Goal: Information Seeking & Learning: Find contact information

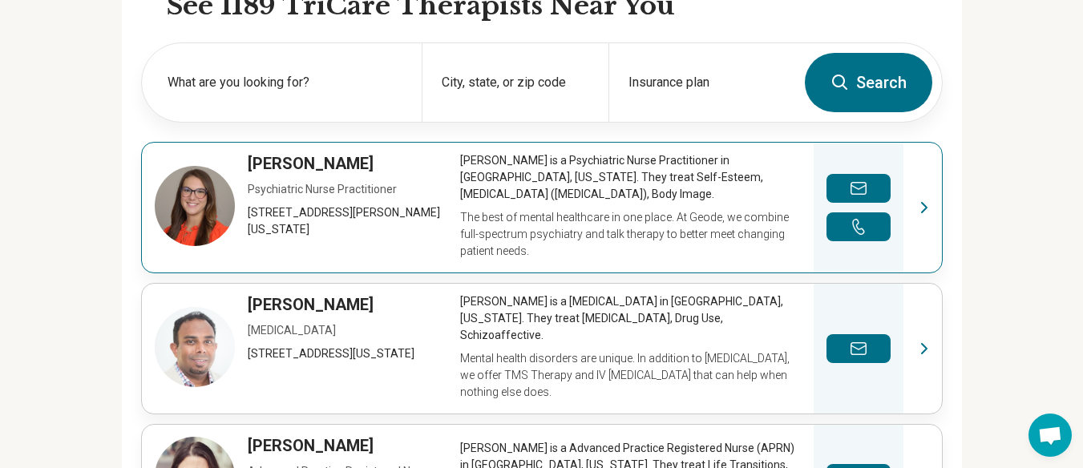
scroll to position [561, 0]
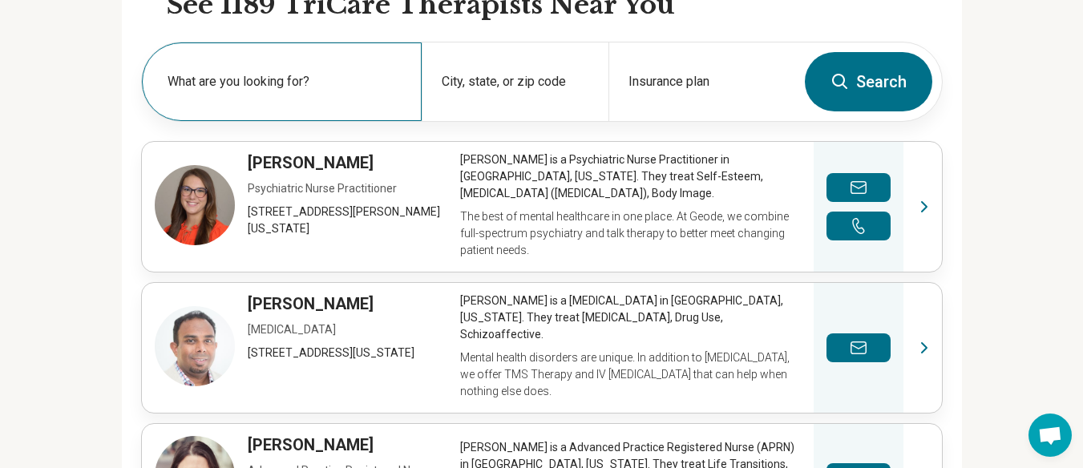
click at [233, 67] on div "What are you looking for?" at bounding box center [282, 81] width 280 height 79
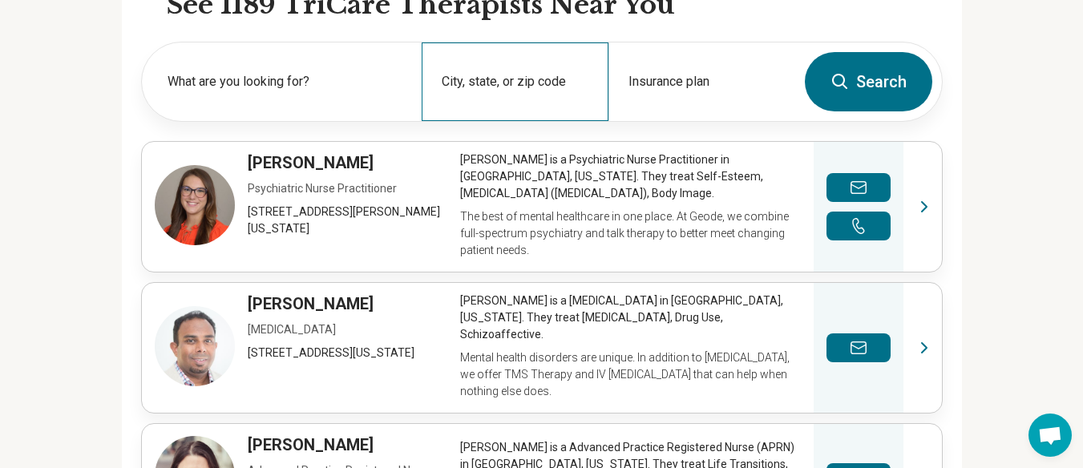
click at [481, 80] on div "City, state, or zip code" at bounding box center [515, 81] width 187 height 79
click at [539, 79] on div "City, state, or zip code" at bounding box center [515, 81] width 187 height 79
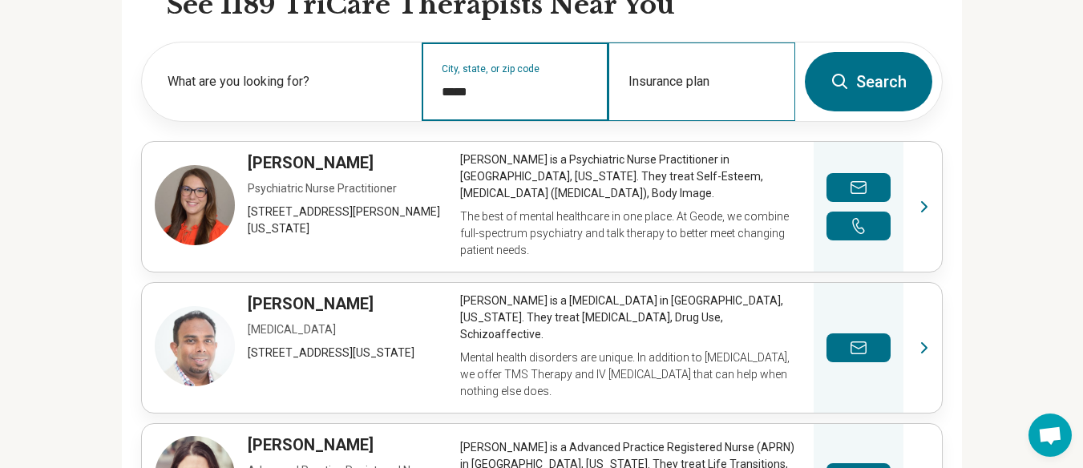
type input "*****"
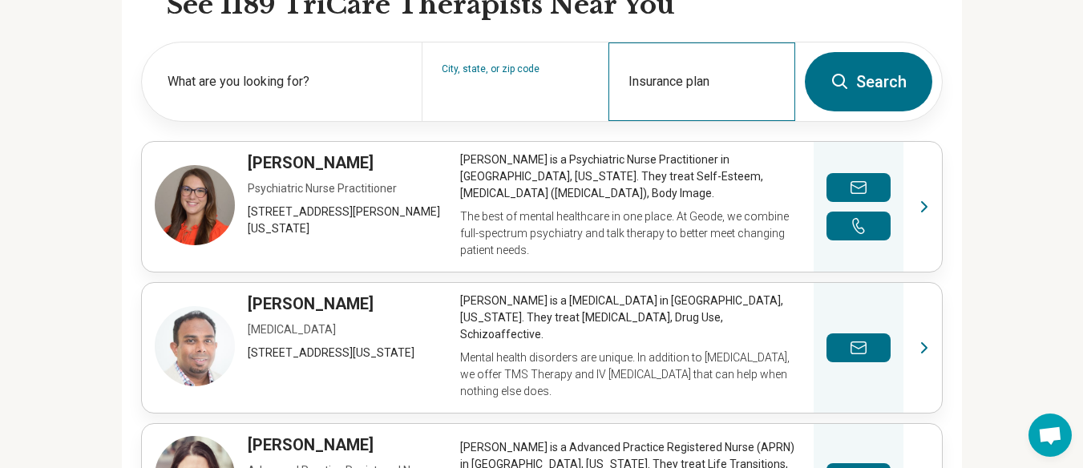
click at [660, 65] on div "Insurance plan" at bounding box center [702, 81] width 187 height 79
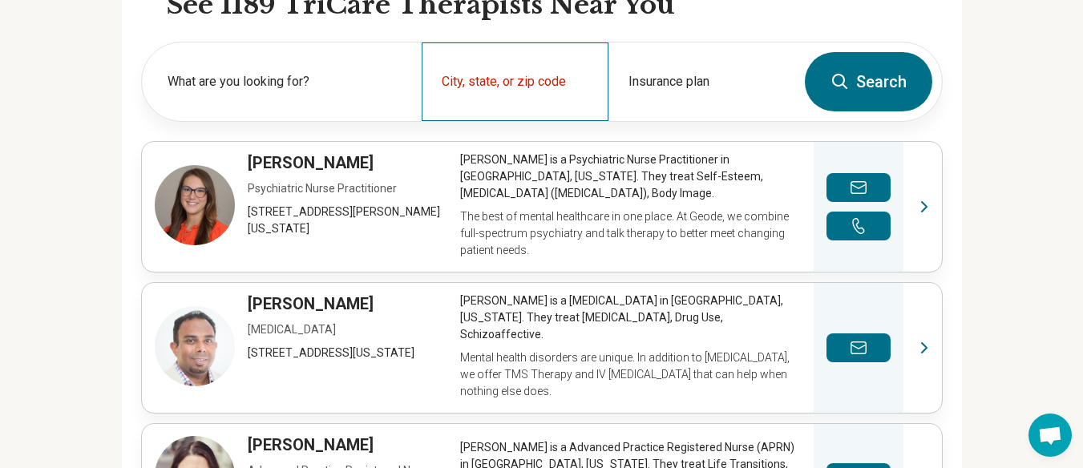
click at [535, 76] on div "City, state, or zip code" at bounding box center [515, 81] width 187 height 79
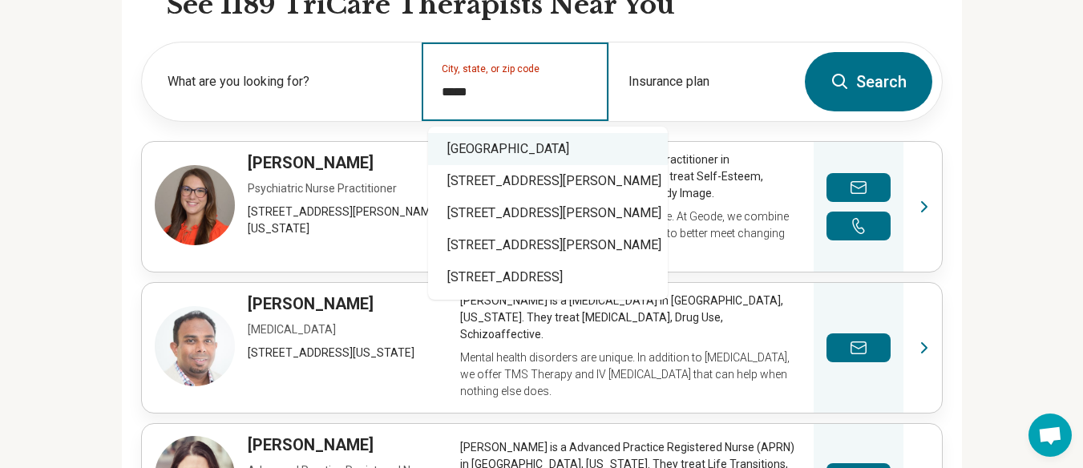
click at [565, 147] on div "[GEOGRAPHIC_DATA]" at bounding box center [548, 149] width 240 height 32
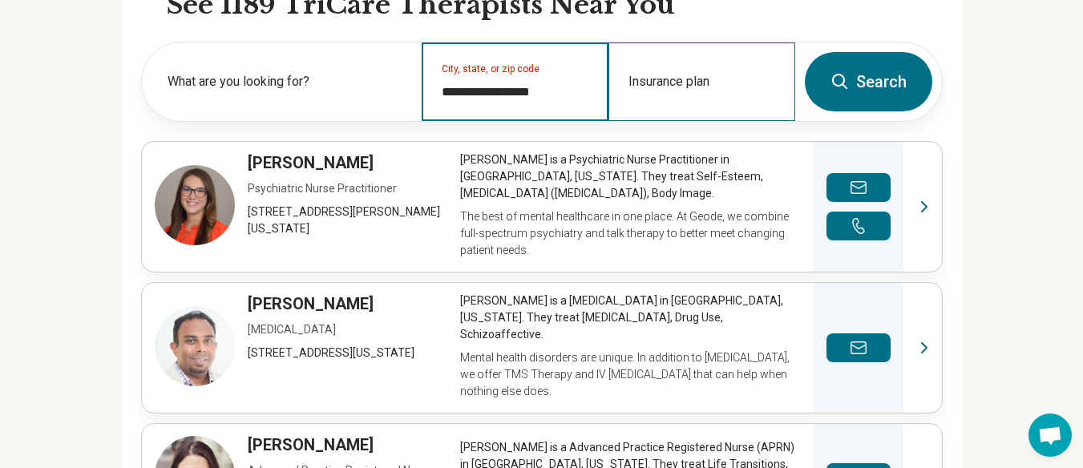
type input "**********"
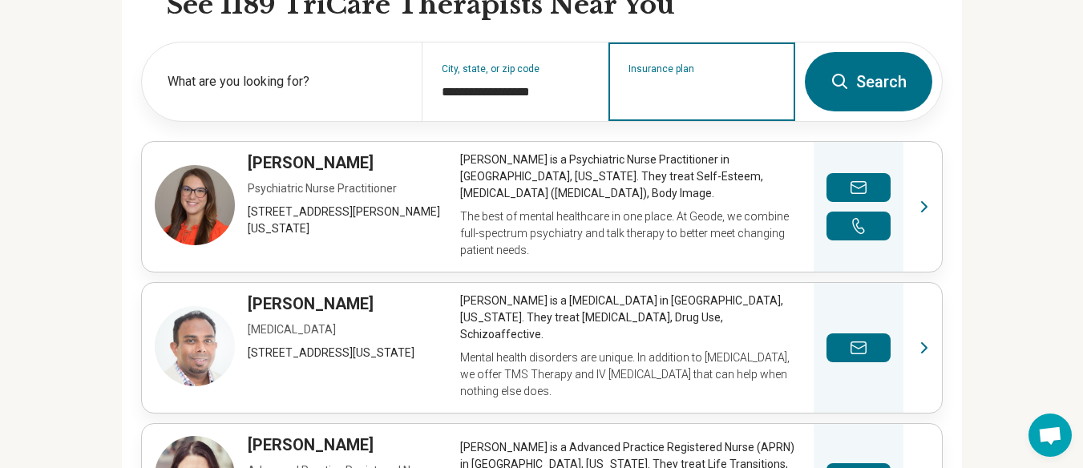
click at [709, 103] on div "Insurance plan" at bounding box center [702, 81] width 187 height 79
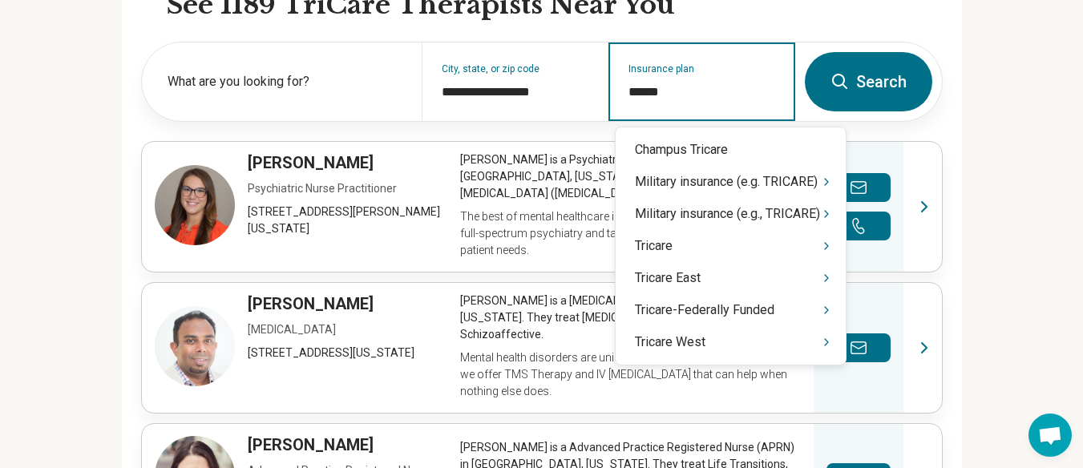
type input "*******"
click at [706, 343] on div "Tricare West" at bounding box center [731, 342] width 230 height 32
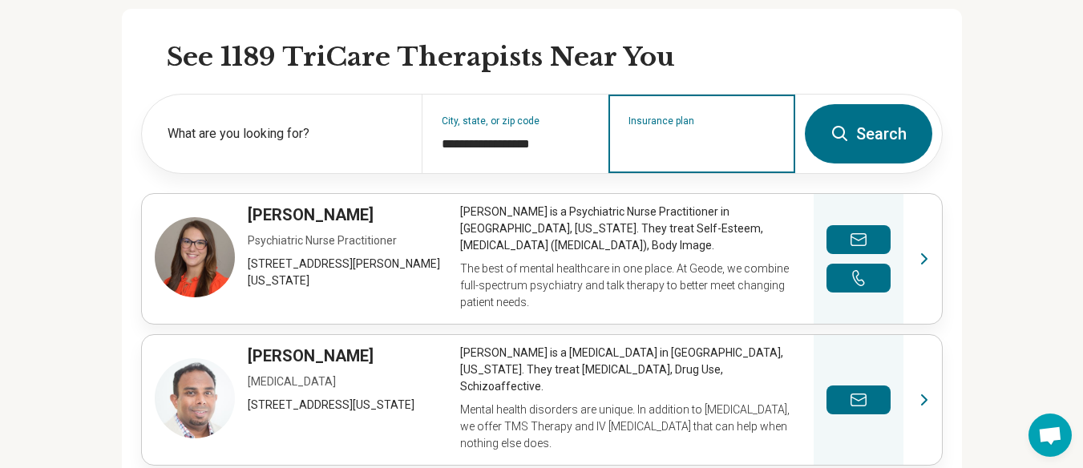
scroll to position [481, 0]
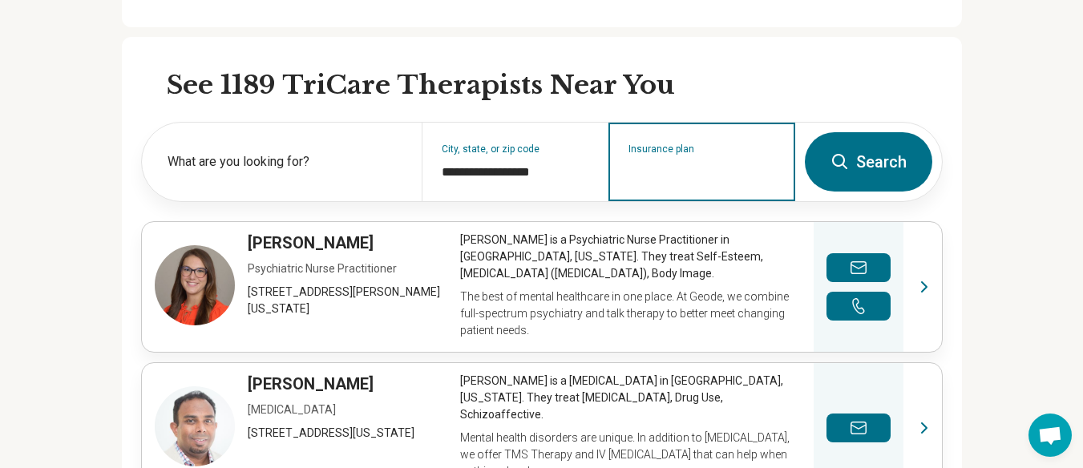
click at [699, 174] on input "Insurance plan" at bounding box center [703, 172] width 148 height 19
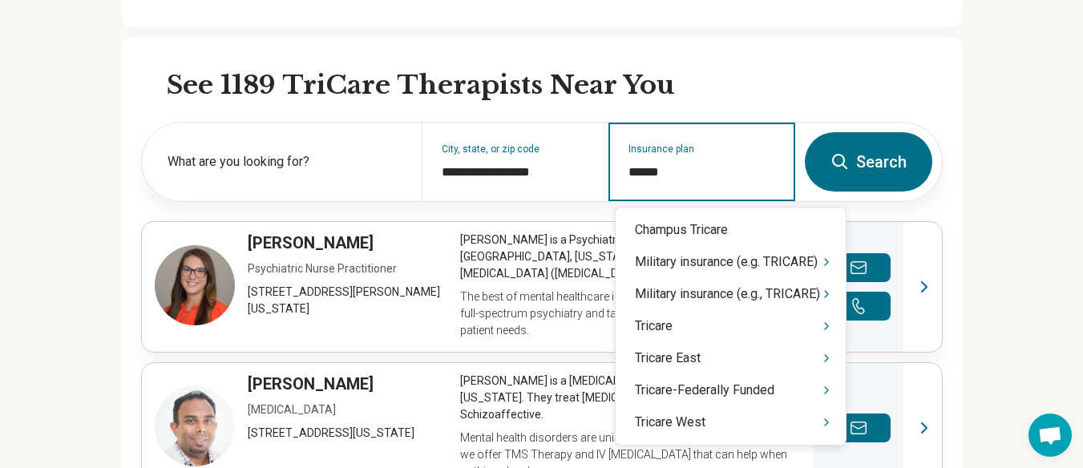
type input "*******"
click at [723, 358] on div "Tricare East" at bounding box center [731, 358] width 230 height 32
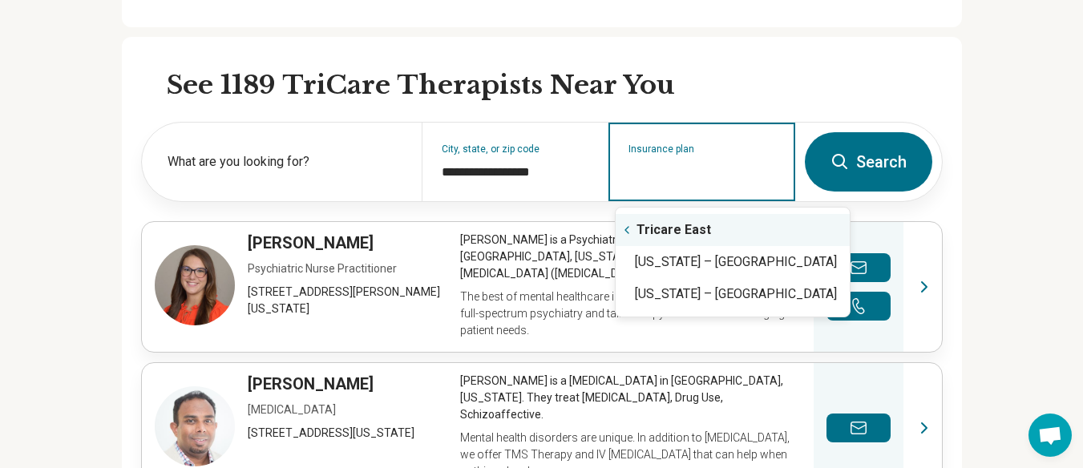
click at [633, 234] on icon "Suggestions" at bounding box center [627, 230] width 13 height 13
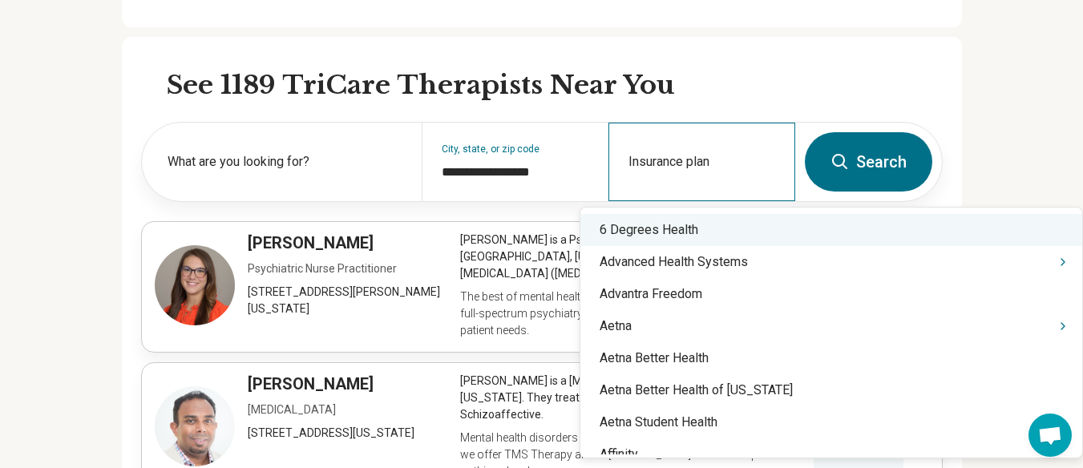
click at [665, 153] on div "Insurance plan" at bounding box center [702, 162] width 187 height 79
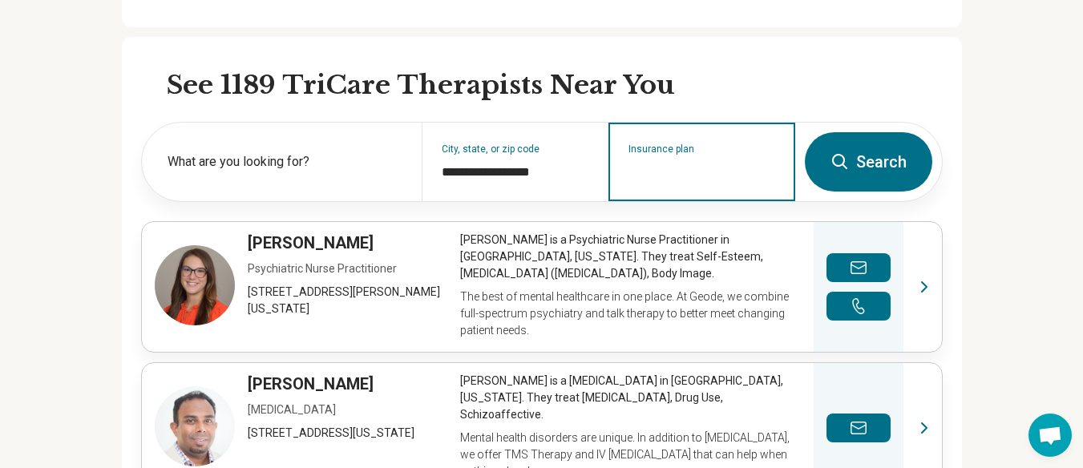
click at [664, 173] on input "Insurance plan" at bounding box center [703, 172] width 148 height 19
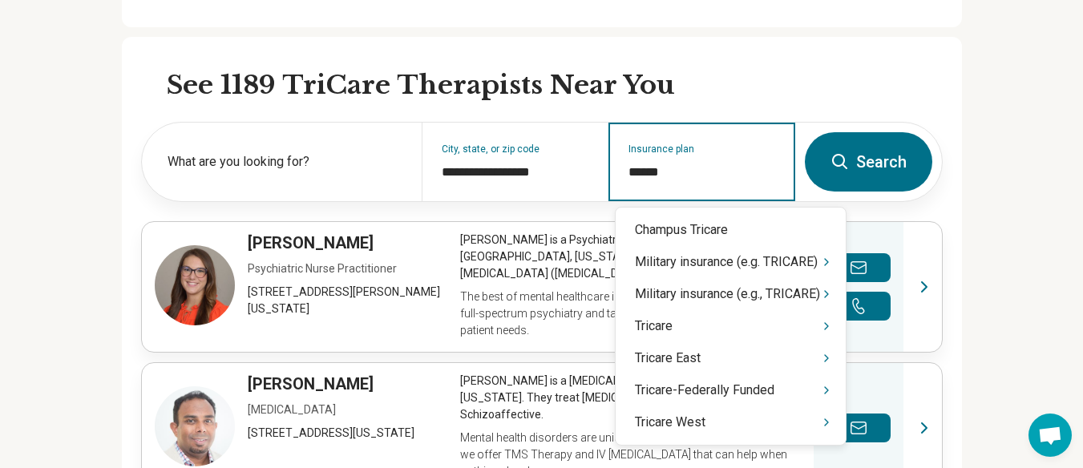
type input "*******"
click at [686, 323] on div "Tricare" at bounding box center [731, 326] width 230 height 32
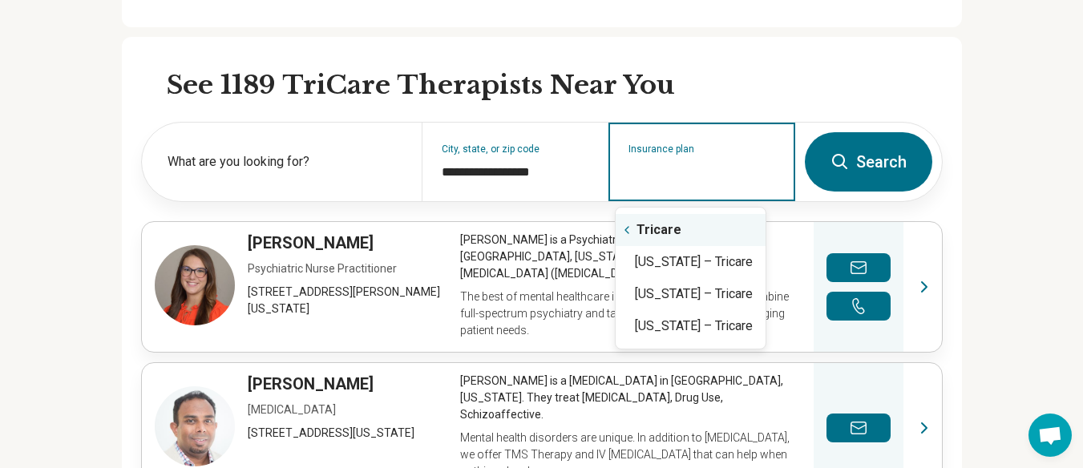
click at [633, 233] on div "Tricare" at bounding box center [691, 230] width 150 height 32
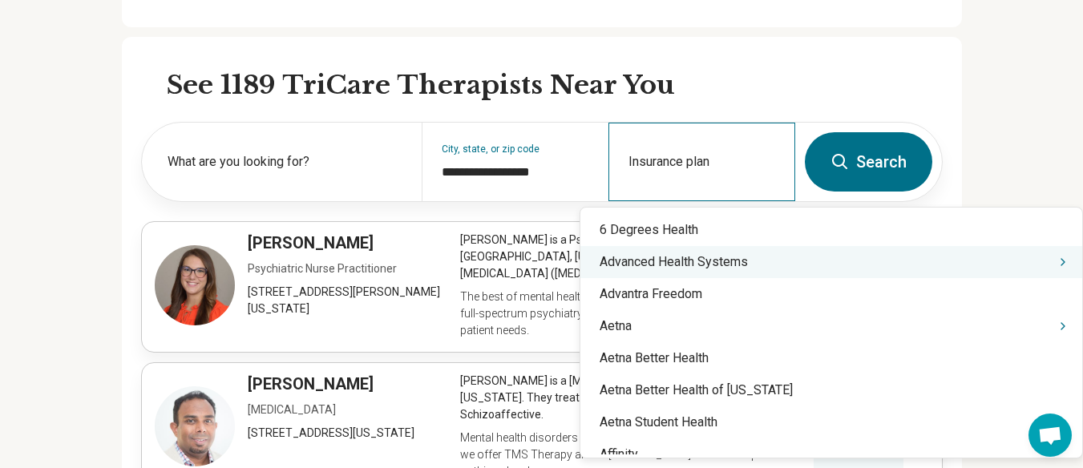
click at [682, 148] on div "Insurance plan" at bounding box center [702, 162] width 187 height 79
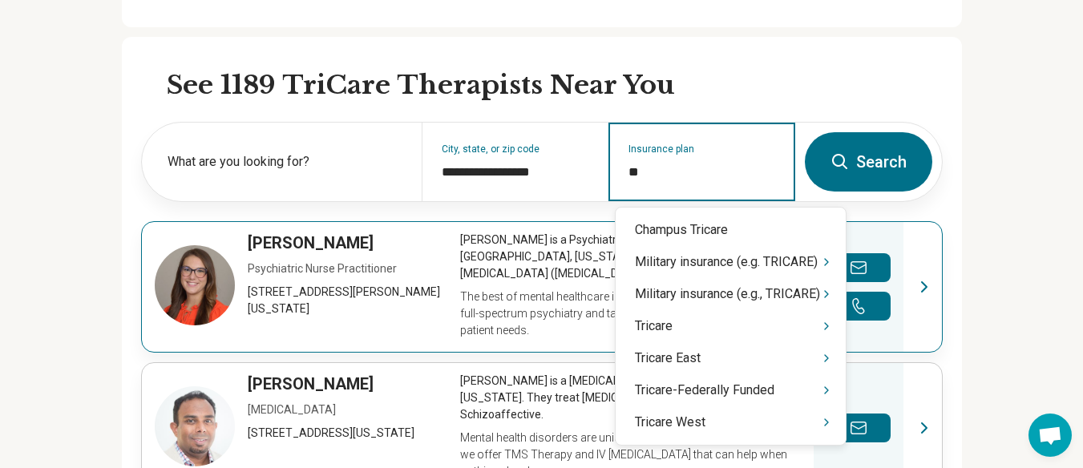
type input "*"
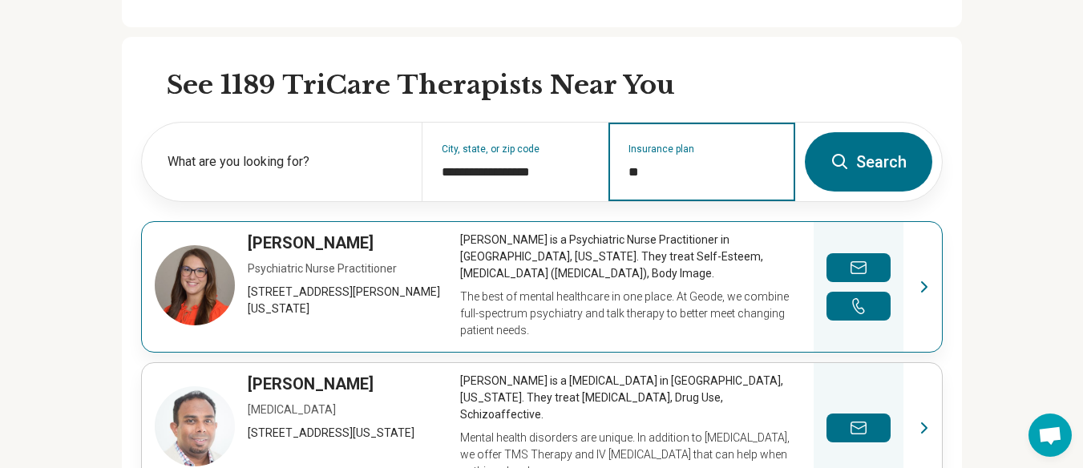
type input "*"
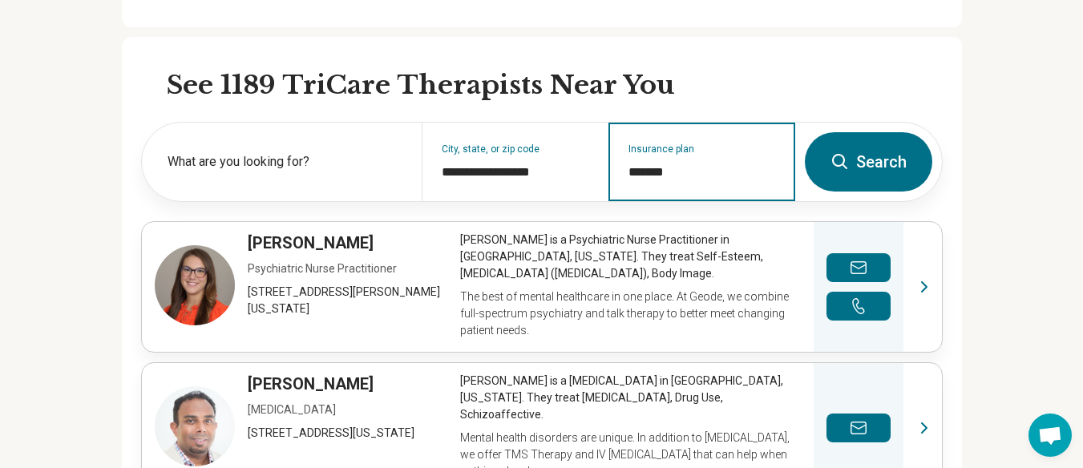
click at [695, 164] on input "*******" at bounding box center [703, 172] width 148 height 19
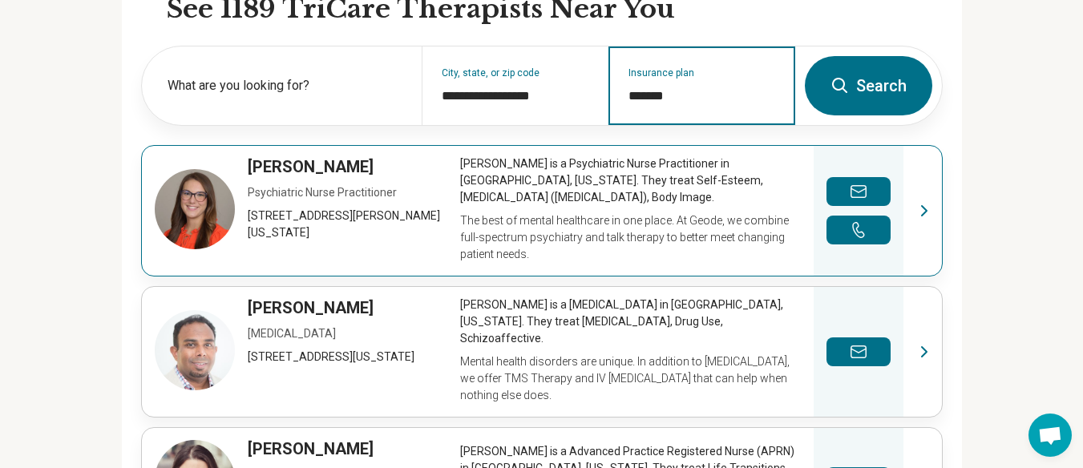
scroll to position [561, 0]
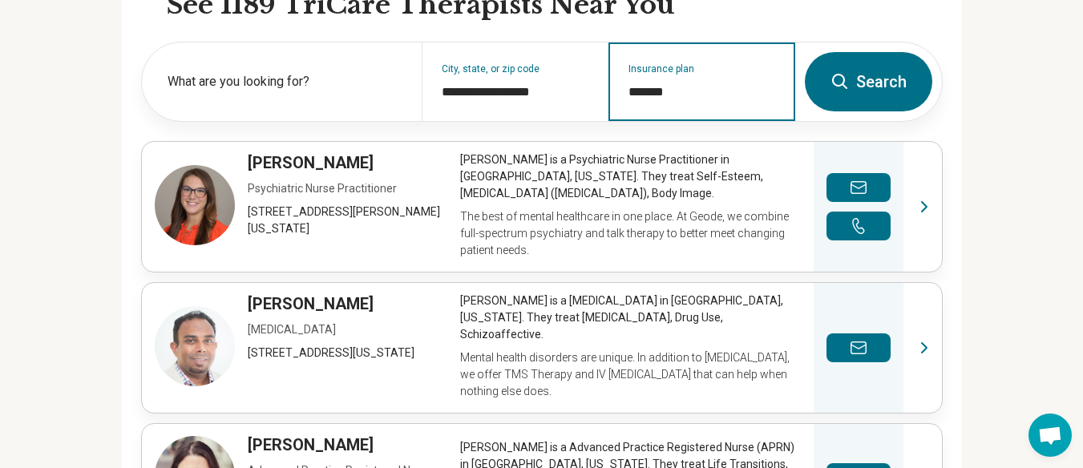
type input "*******"
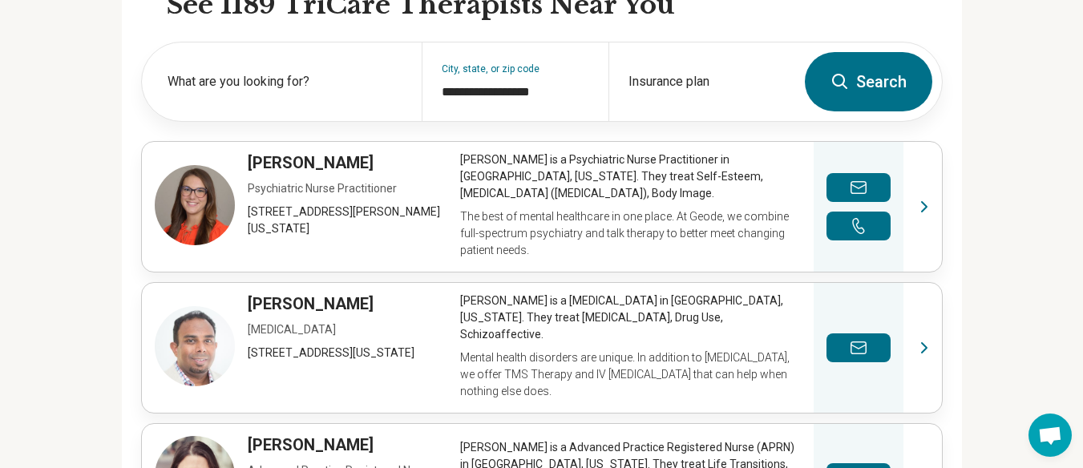
click at [883, 70] on button "Search" at bounding box center [868, 81] width 127 height 59
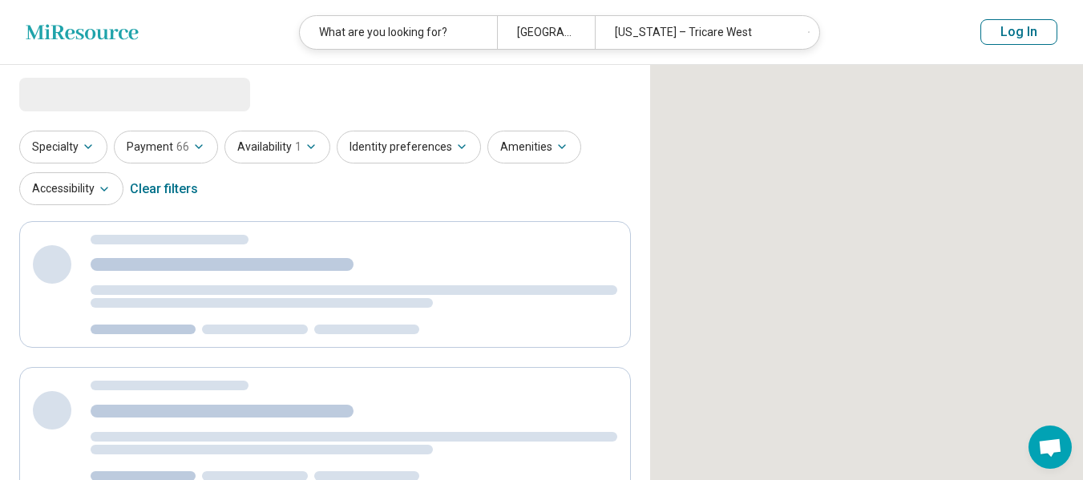
select select "***"
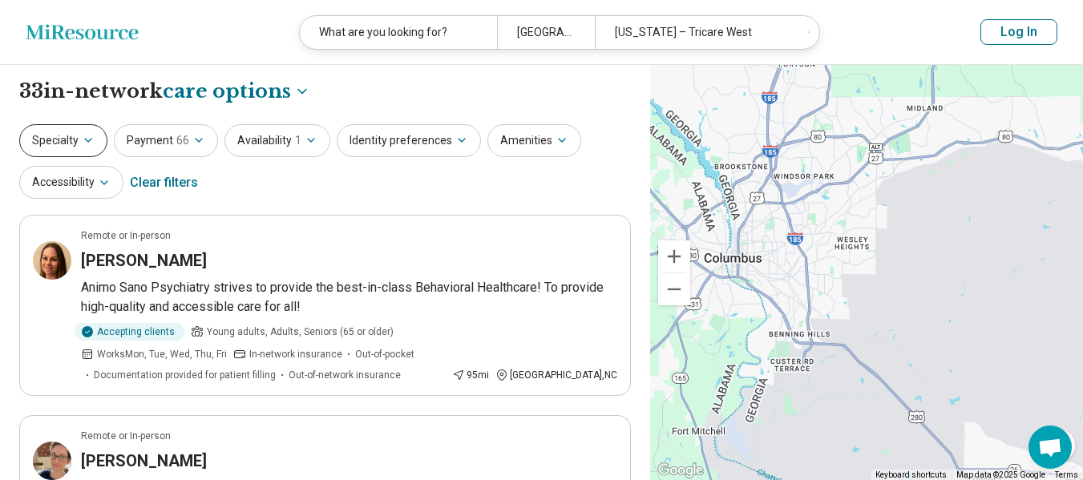
click at [85, 139] on icon "button" at bounding box center [88, 140] width 13 height 13
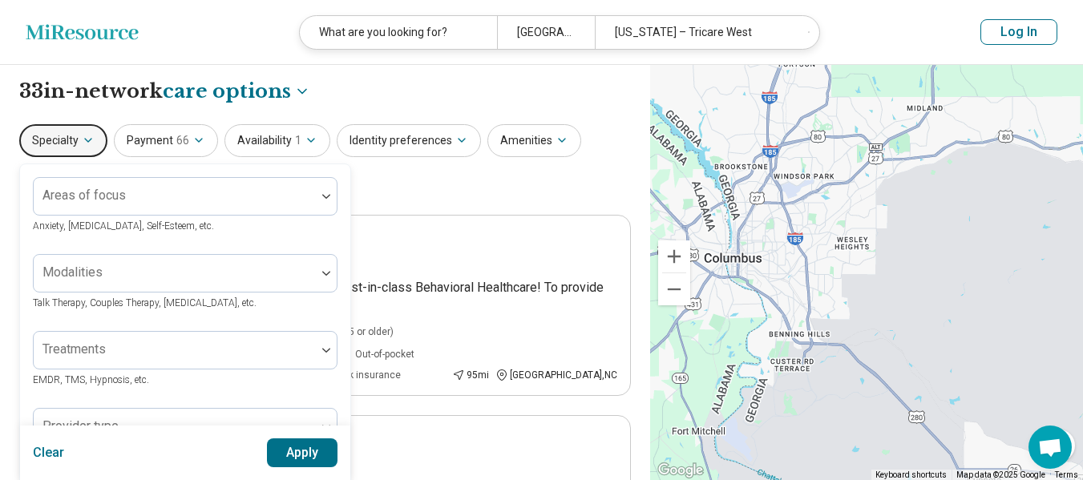
click at [85, 139] on icon "button" at bounding box center [88, 140] width 13 height 13
click at [370, 131] on button "Identity preferences" at bounding box center [409, 140] width 144 height 33
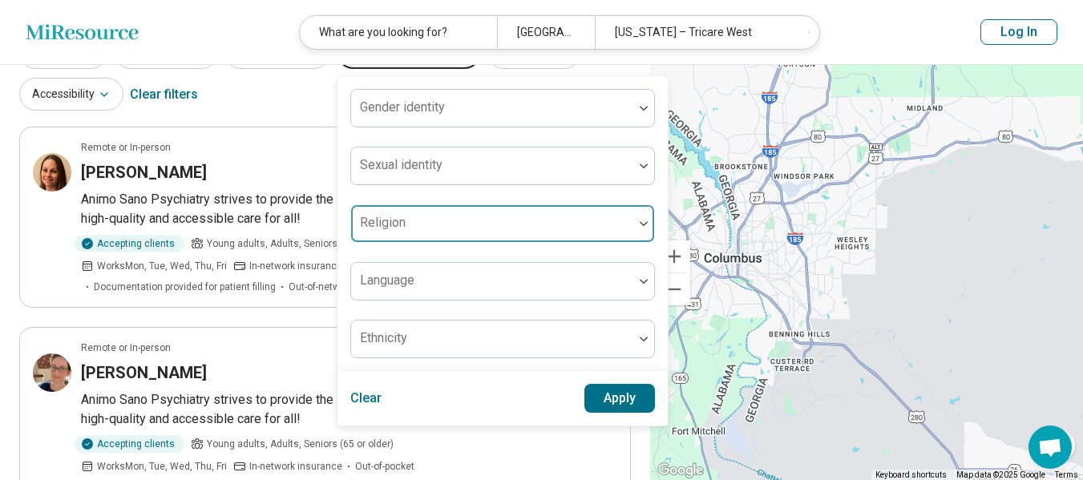
scroll to position [80, 0]
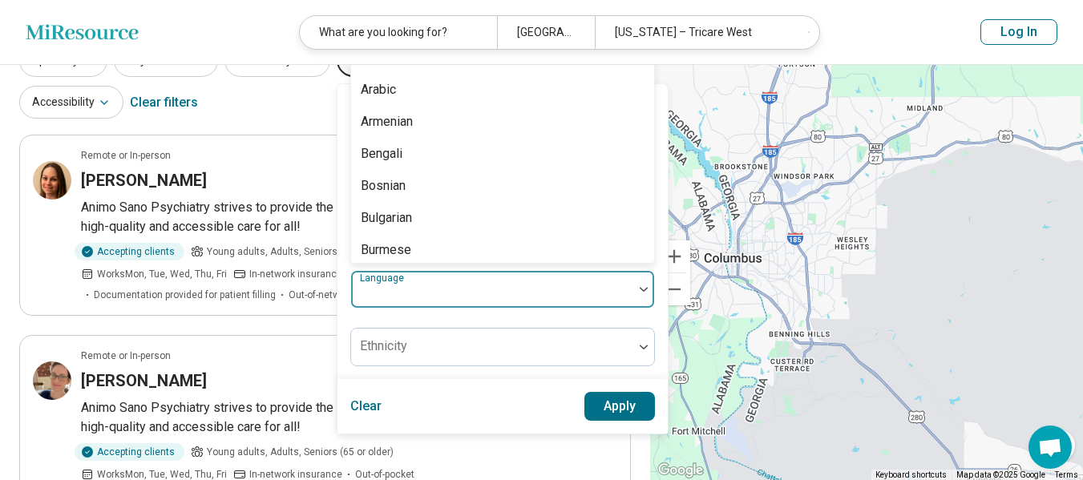
click at [433, 301] on div at bounding box center [492, 296] width 269 height 22
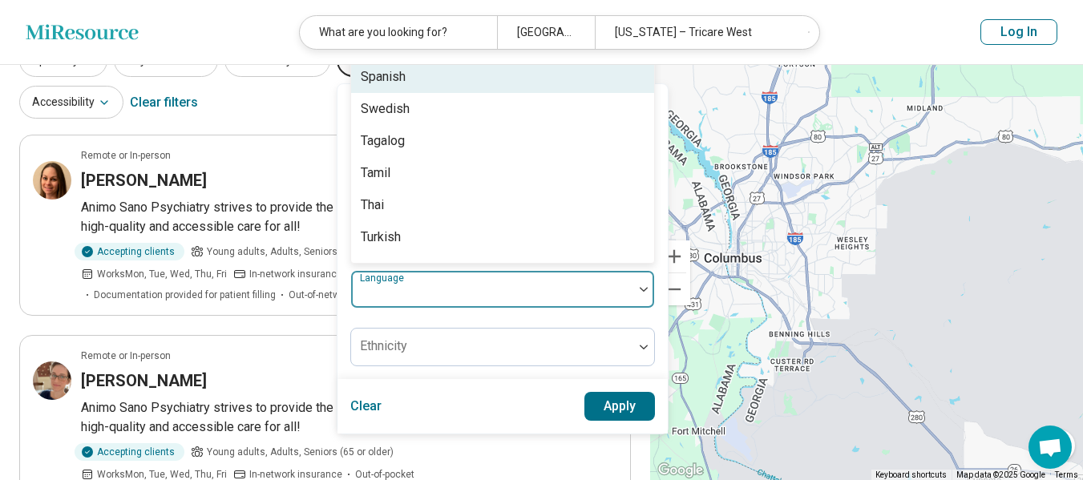
click at [377, 81] on div "Spanish" at bounding box center [383, 76] width 45 height 19
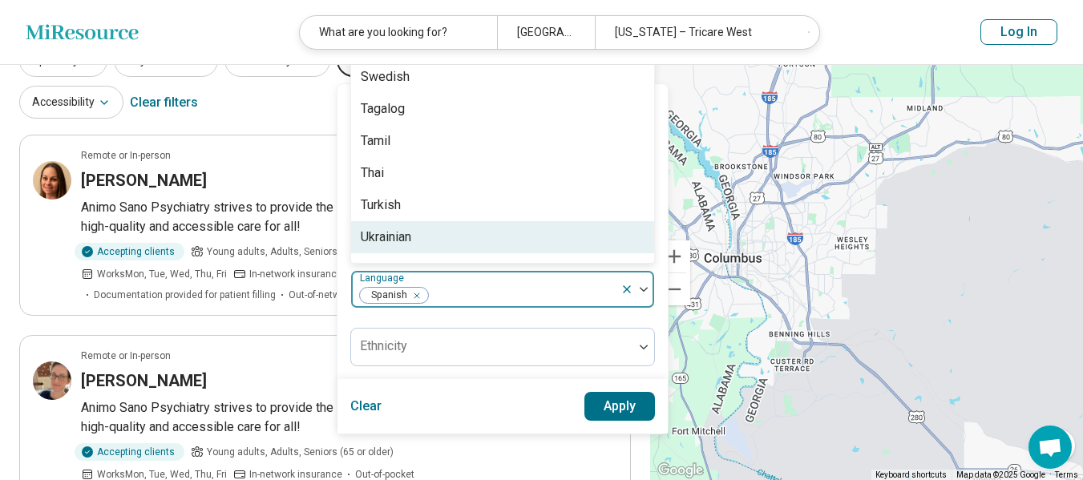
click at [601, 402] on button "Apply" at bounding box center [620, 406] width 71 height 29
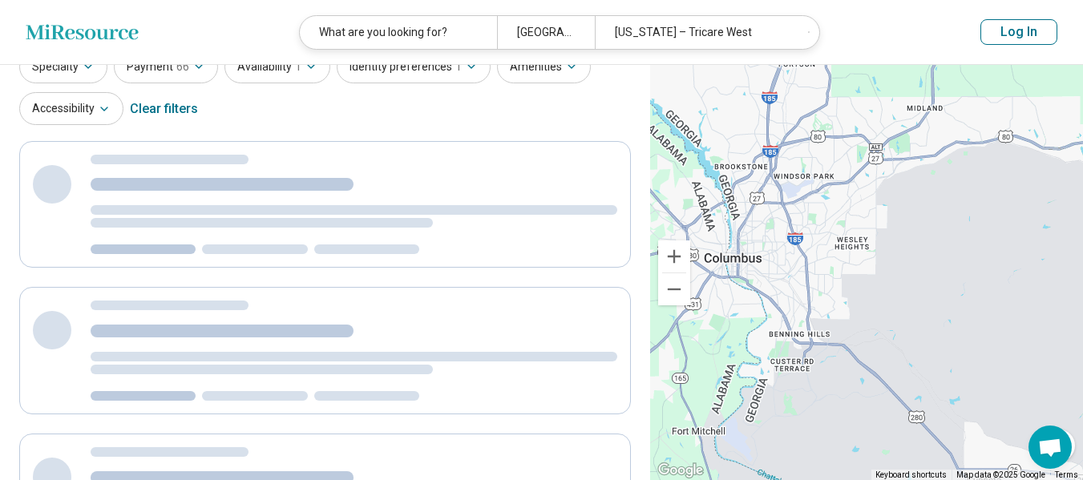
scroll to position [0, 0]
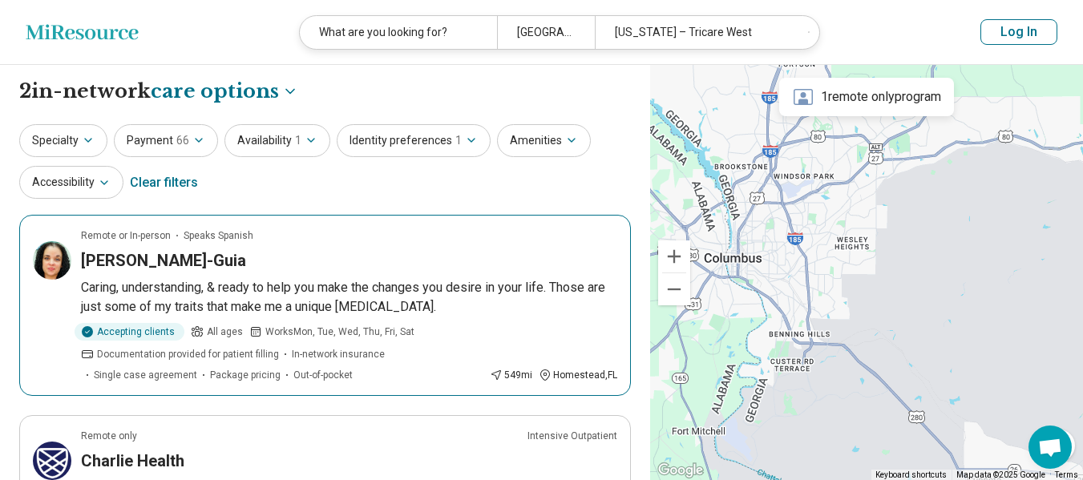
click at [216, 261] on h3 "[PERSON_NAME]-Guia" at bounding box center [163, 260] width 165 height 22
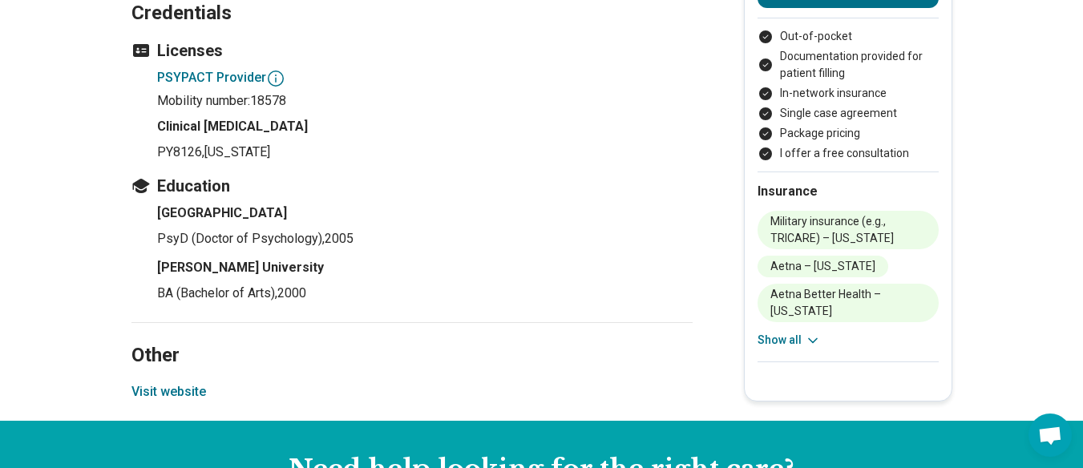
scroll to position [2325, 0]
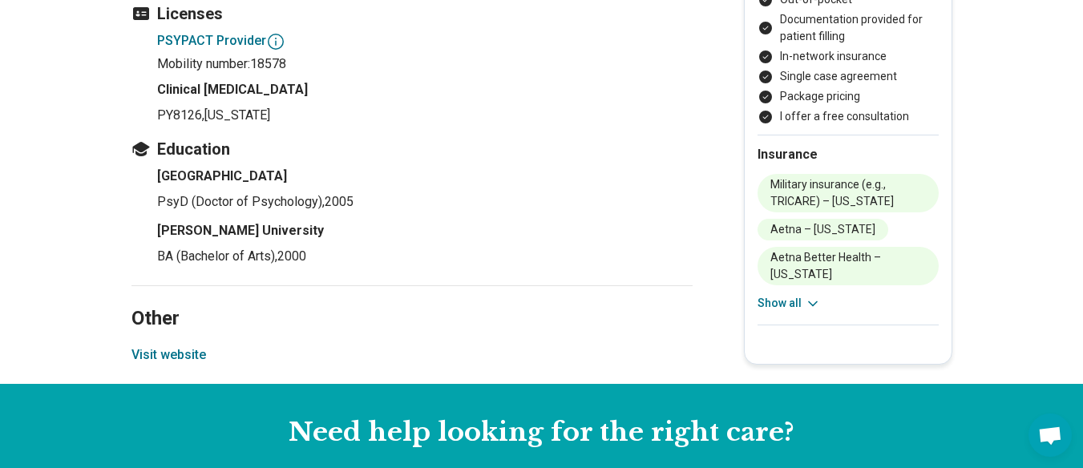
click at [178, 346] on button "Visit website" at bounding box center [168, 355] width 75 height 19
